Goal: Transaction & Acquisition: Purchase product/service

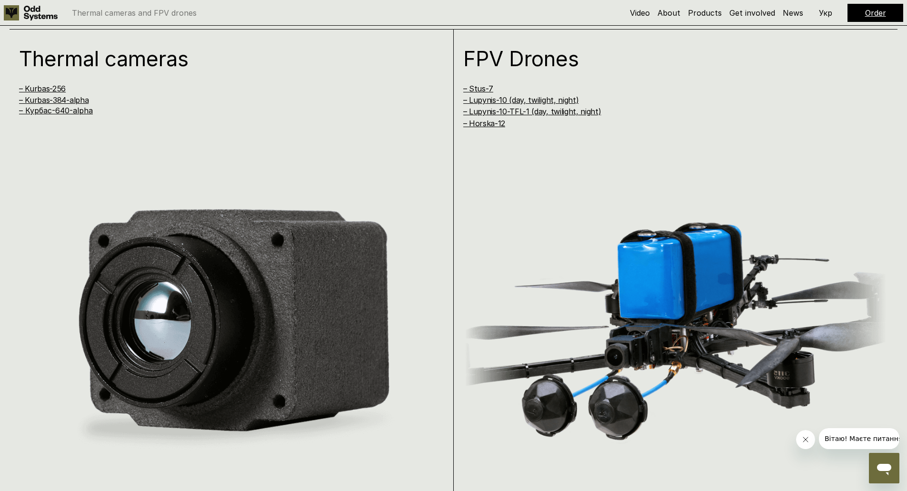
scroll to position [952, 0]
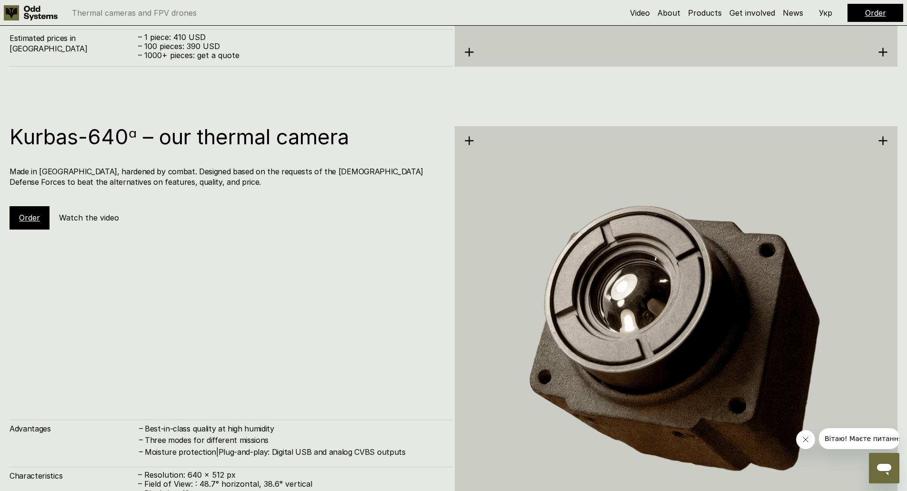
scroll to position [2451, 0]
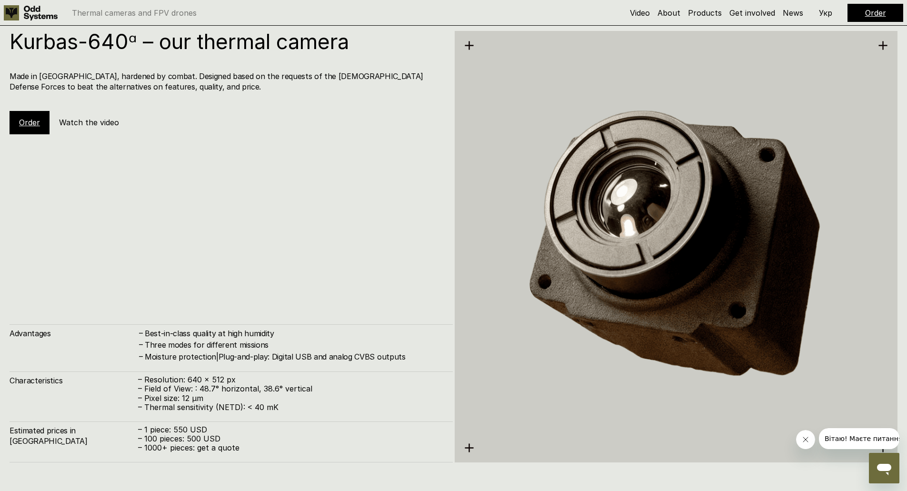
click at [77, 121] on h5 "Watch the video" at bounding box center [89, 122] width 60 height 10
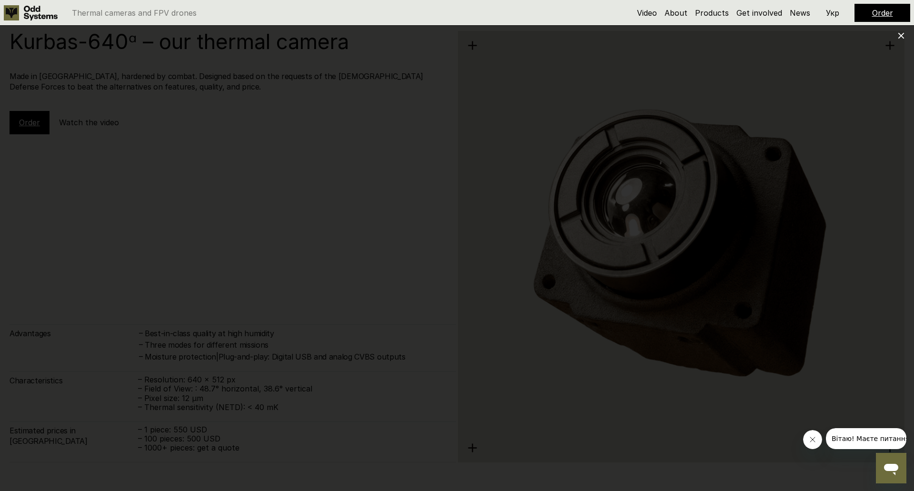
click at [857, 244] on div at bounding box center [457, 245] width 914 height 491
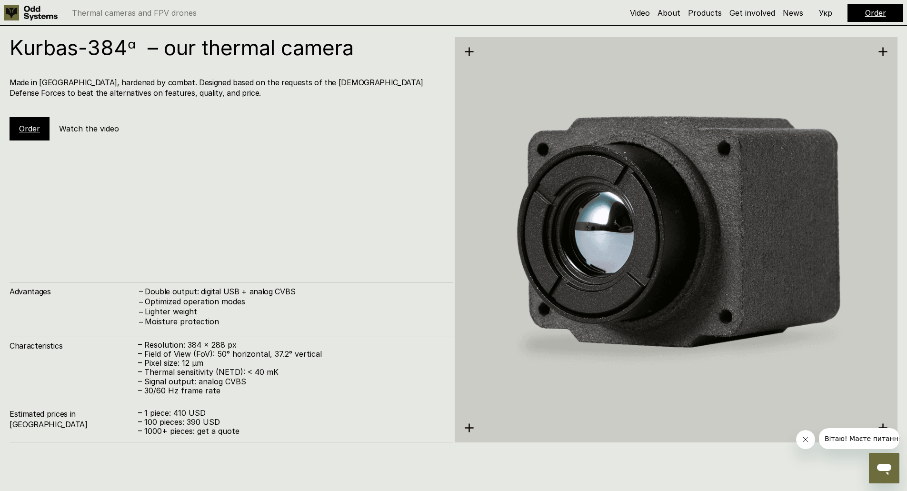
scroll to position [1880, 0]
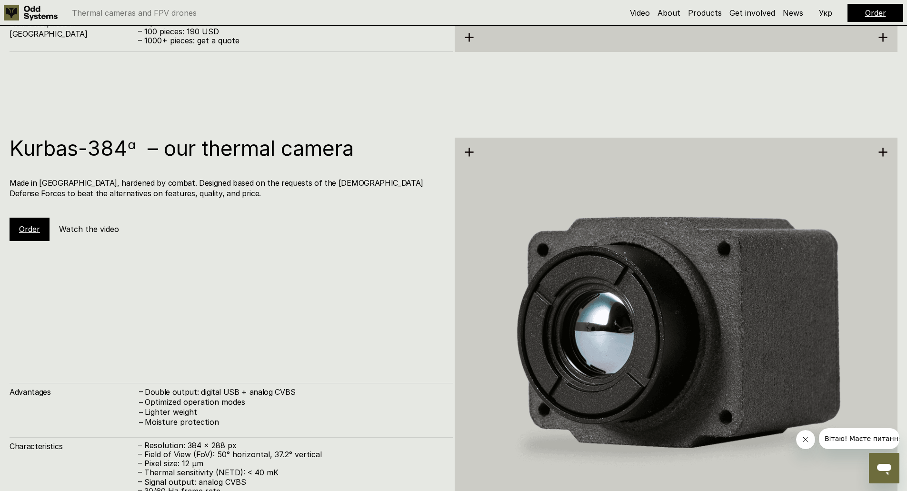
click at [86, 232] on h5 "Watch the video" at bounding box center [89, 229] width 60 height 10
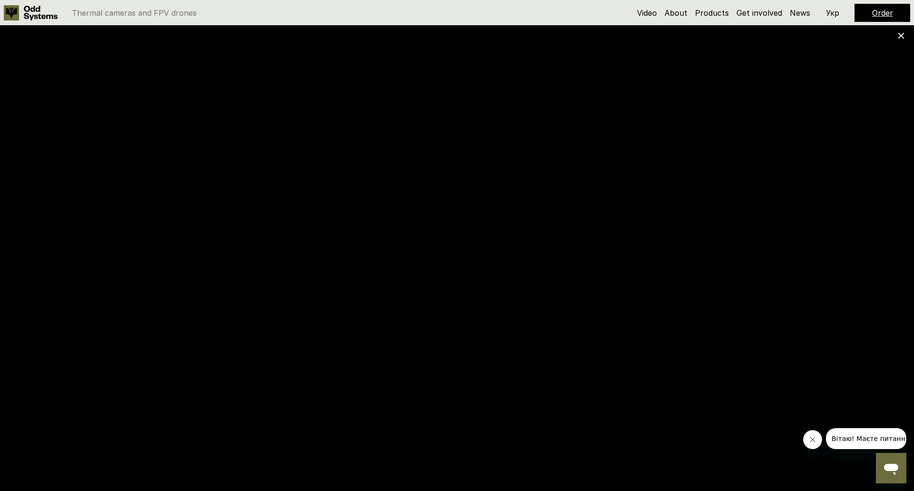
click at [906, 37] on div at bounding box center [457, 245] width 914 height 491
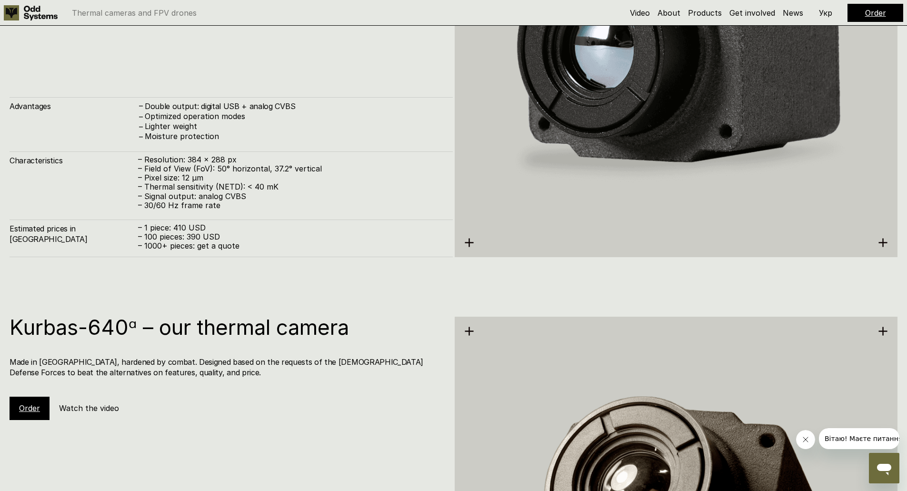
scroll to position [2356, 0]
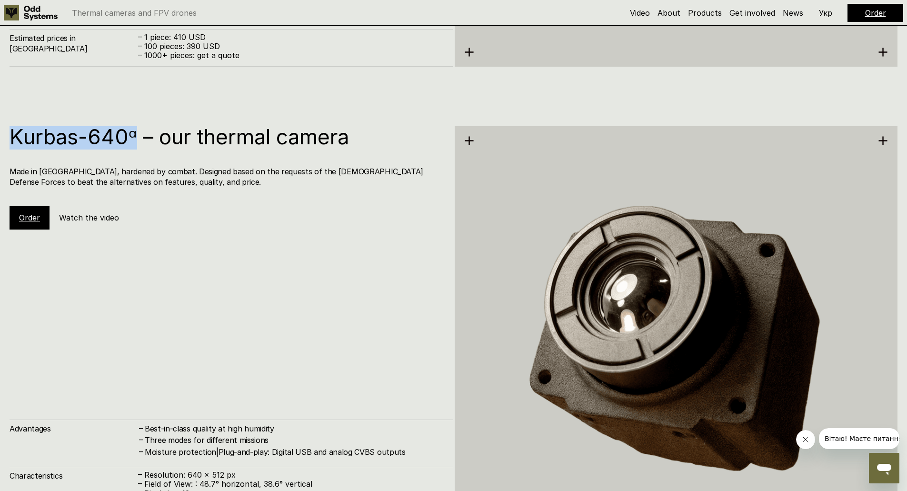
drag, startPoint x: 9, startPoint y: 137, endPoint x: 134, endPoint y: 134, distance: 125.7
click at [134, 134] on div "Kurbas-640ᵅ – our thermal camera Made in Ukraine, hardened by combat. Designed …" at bounding box center [453, 340] width 907 height 491
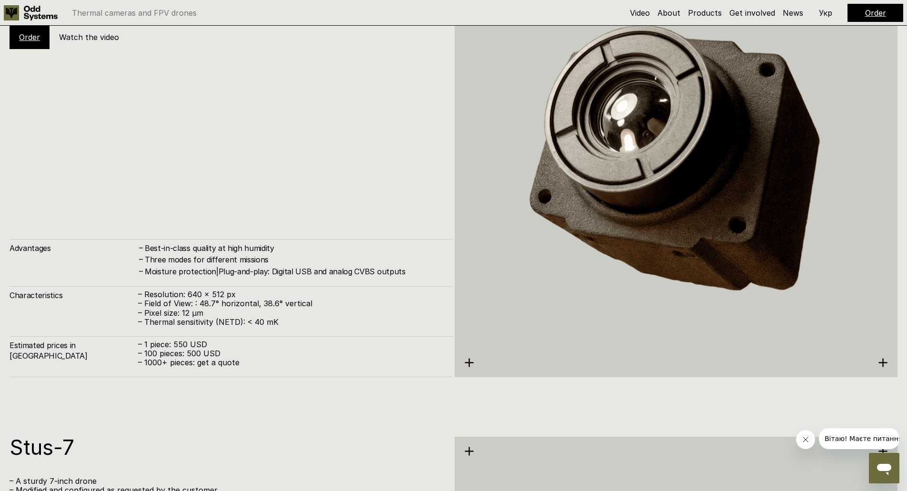
scroll to position [2594, 0]
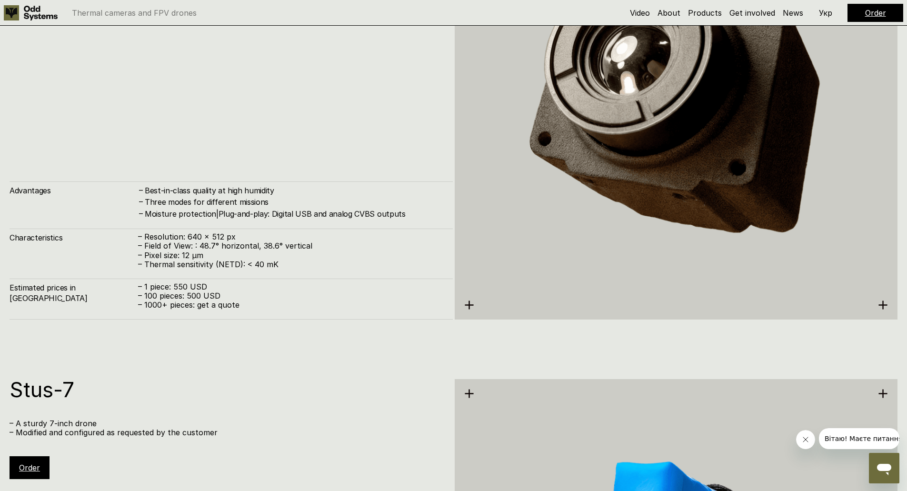
copy h1 "Kurbas-640ᵅ"
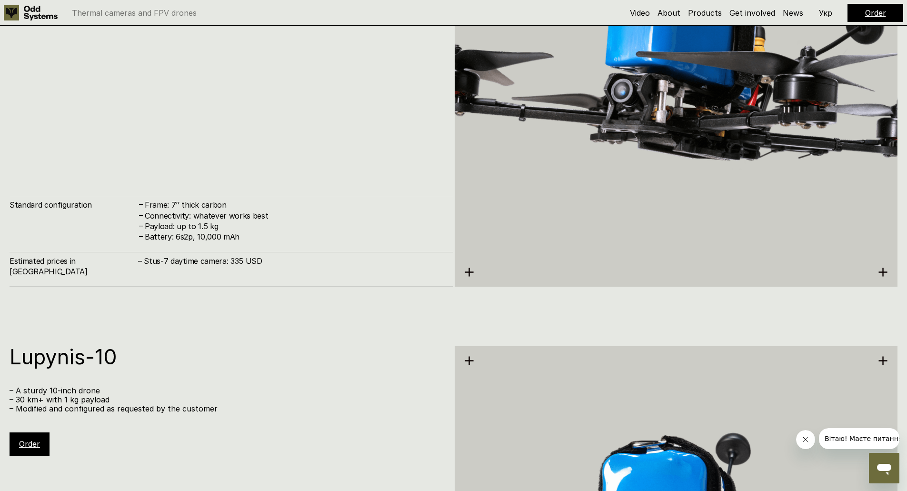
scroll to position [3403, 0]
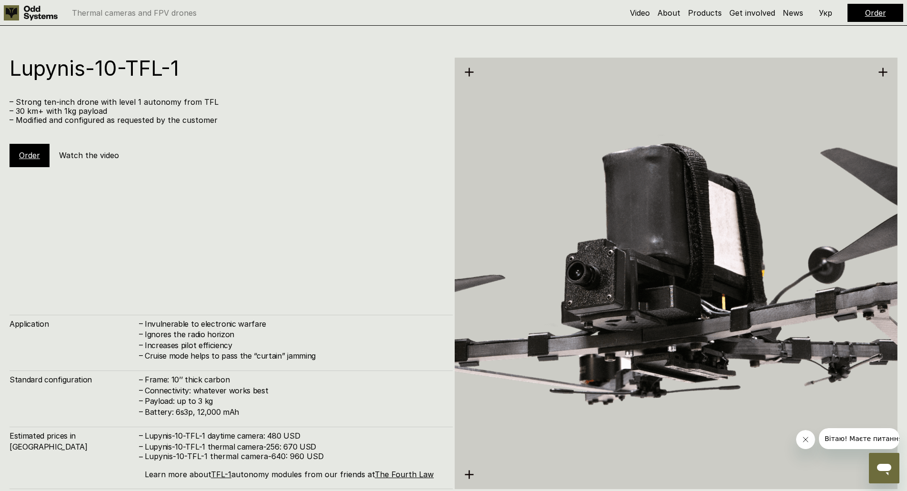
drag, startPoint x: 285, startPoint y: 100, endPoint x: 295, endPoint y: 209, distance: 109.4
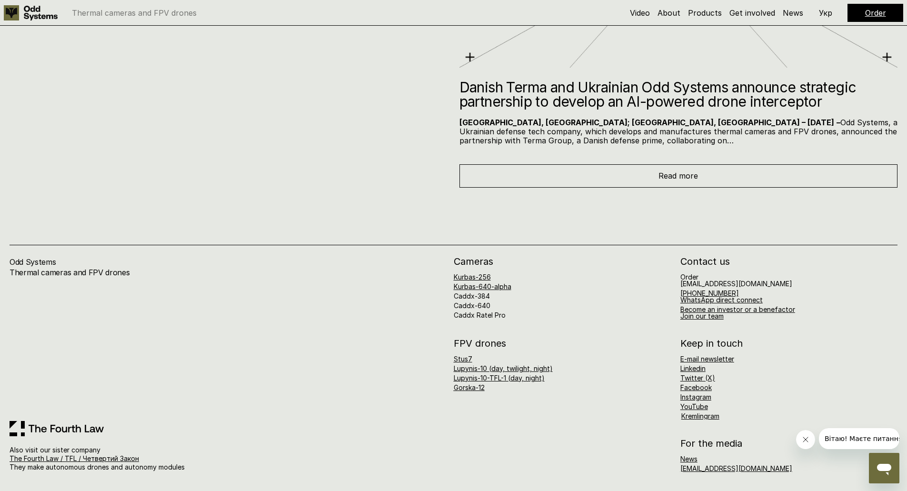
drag, startPoint x: 320, startPoint y: 155, endPoint x: 320, endPoint y: 320, distance: 165.2
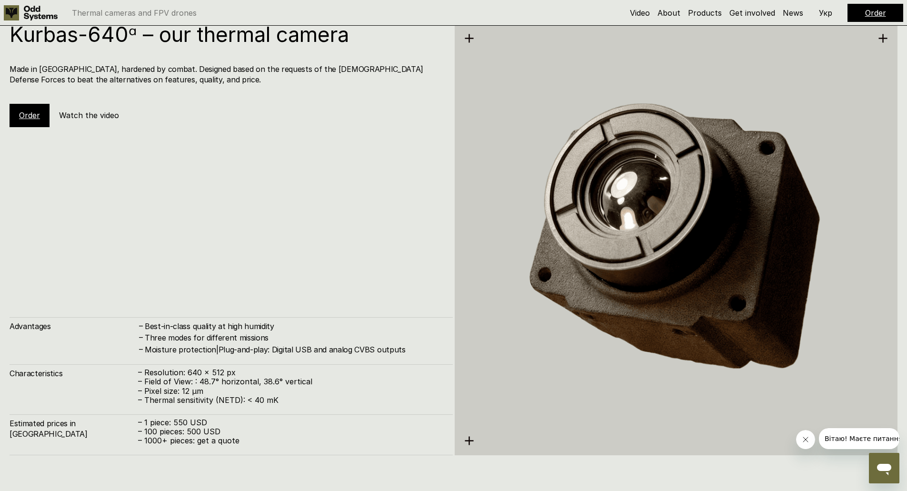
scroll to position [0, 0]
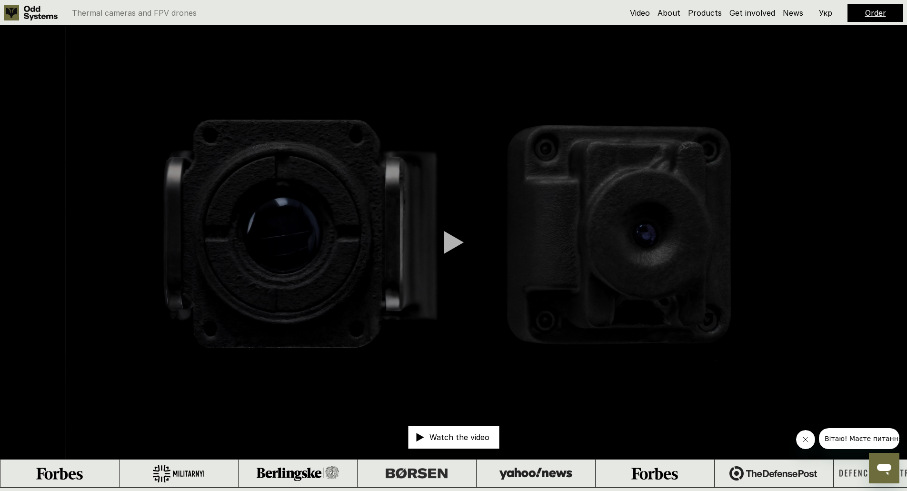
drag, startPoint x: 324, startPoint y: 311, endPoint x: 322, endPoint y: 83, distance: 228.1
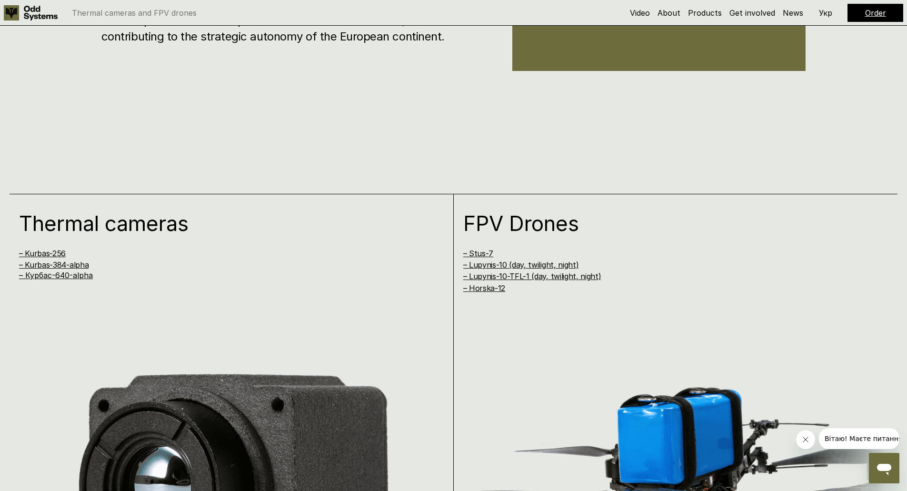
scroll to position [952, 0]
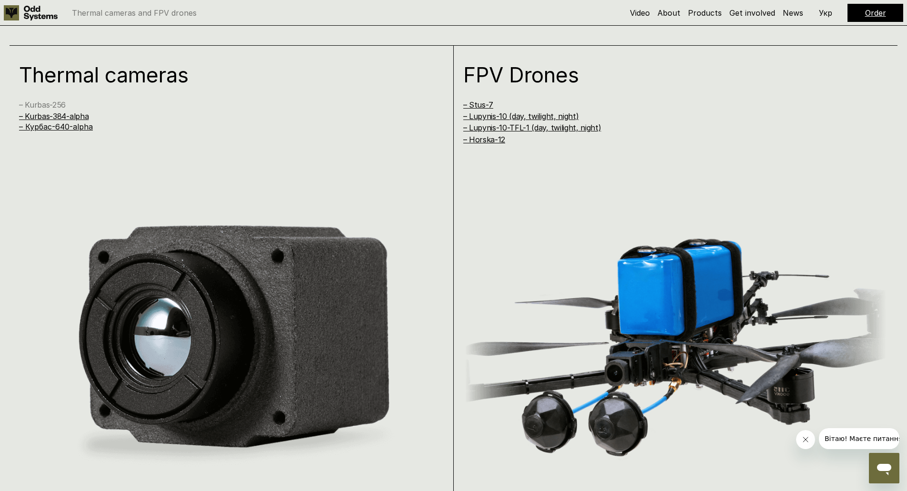
click at [56, 107] on link "– Kurbas-256" at bounding box center [42, 105] width 47 height 10
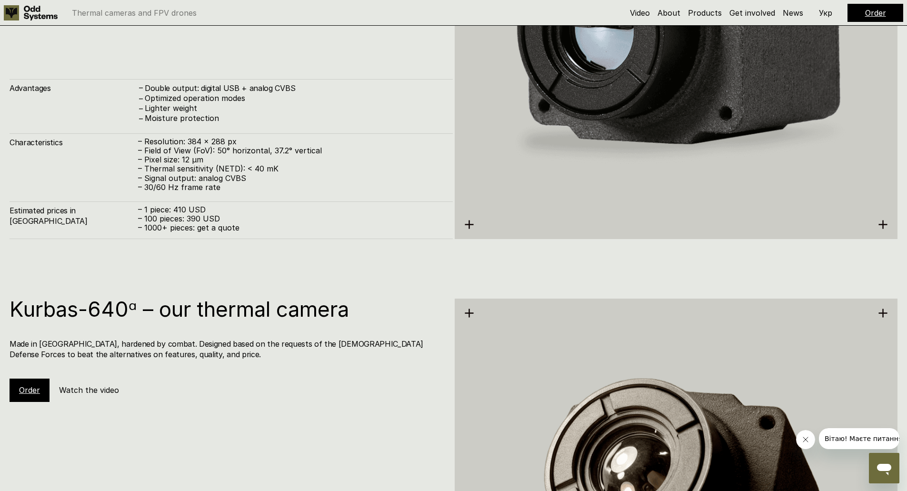
scroll to position [2517, 0]
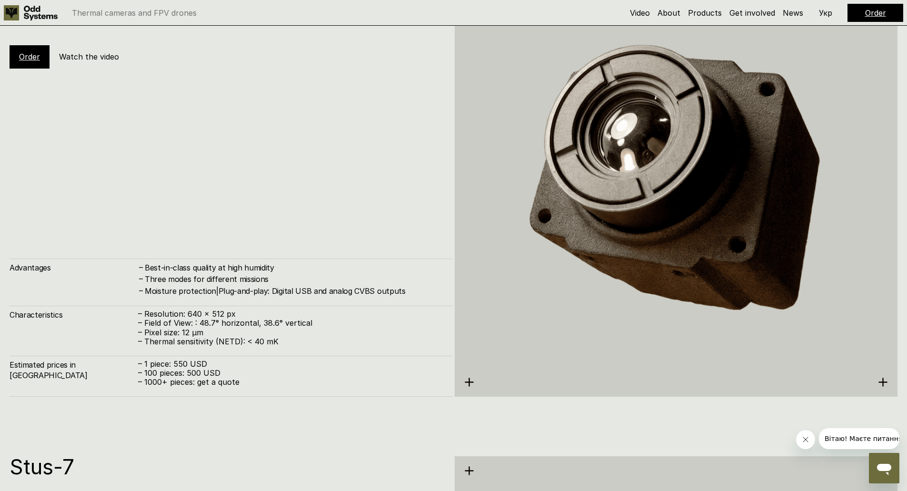
click at [43, 55] on div "Order" at bounding box center [30, 56] width 40 height 23
